Goal: Information Seeking & Learning: Learn about a topic

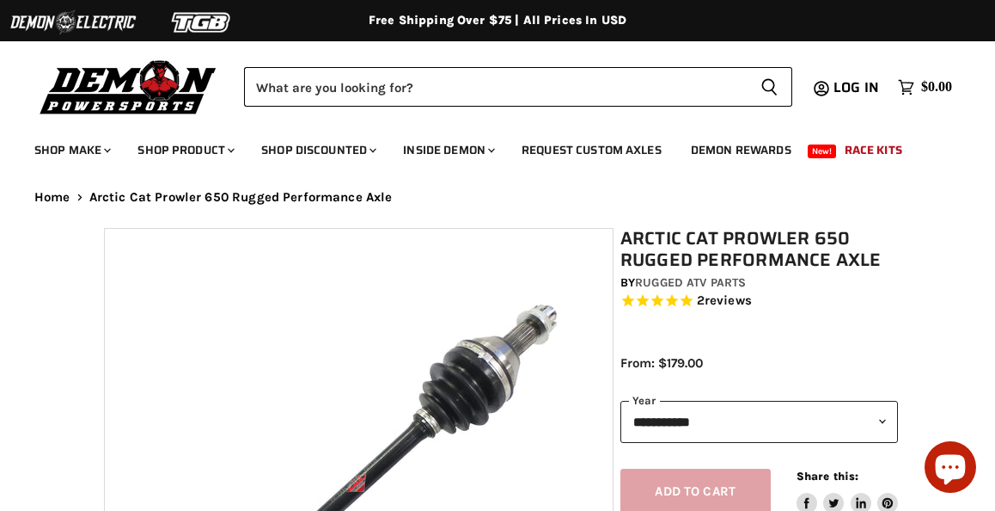
select select "******"
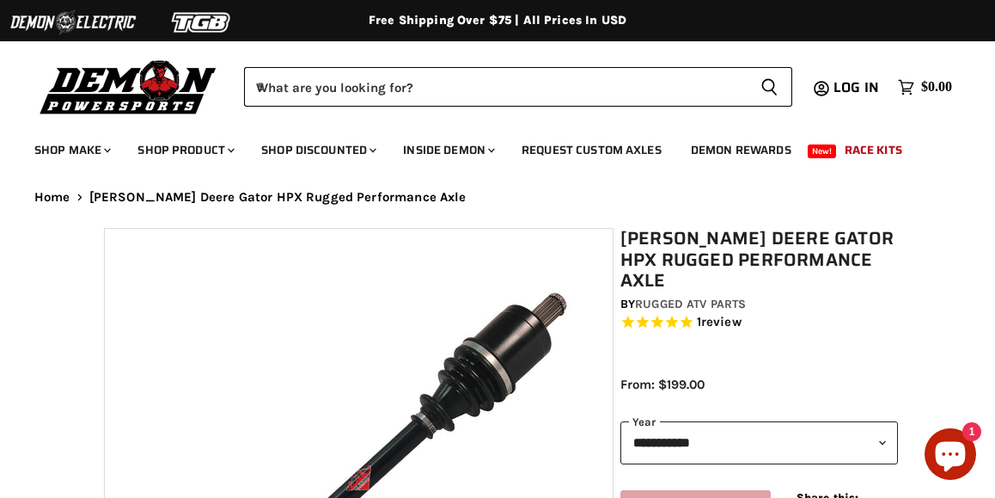
select select "******"
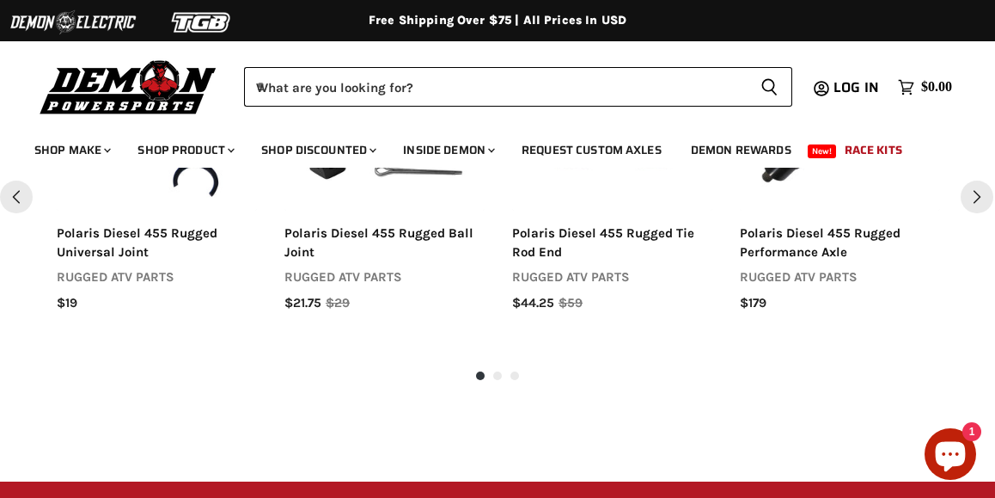
scroll to position [1940, 0]
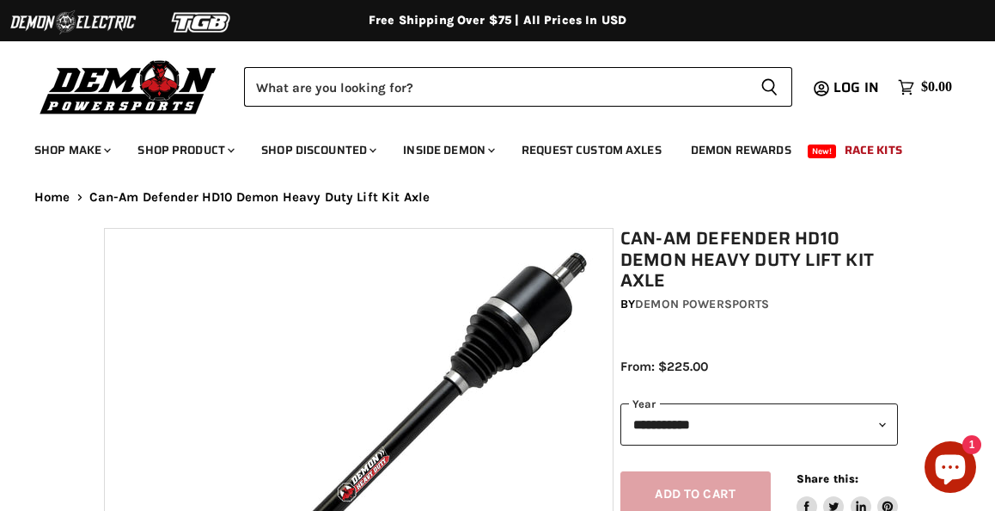
select select "******"
